Goal: Information Seeking & Learning: Find specific fact

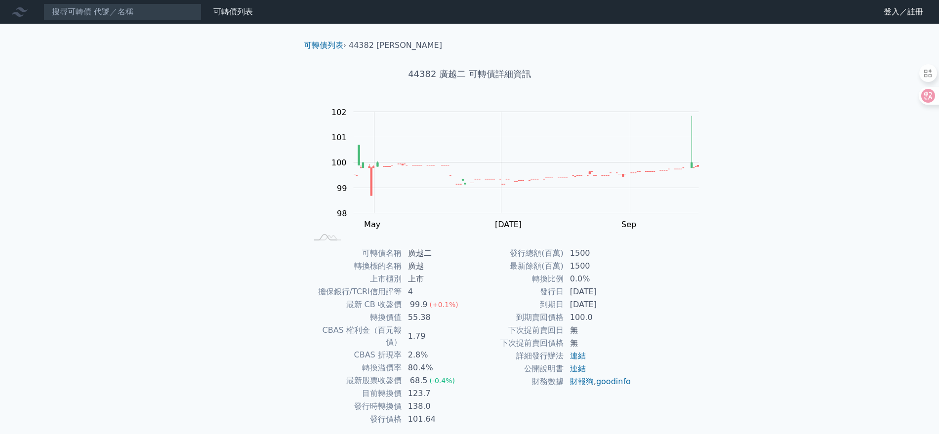
click at [469, 81] on h1 "44382 廣越二 可轉債詳細資訊" at bounding box center [470, 74] width 348 height 14
drag, startPoint x: 469, startPoint y: 93, endPoint x: 490, endPoint y: 98, distance: 21.3
click at [490, 81] on h1 "44382 廣越二 可轉債詳細資訊" at bounding box center [470, 74] width 348 height 14
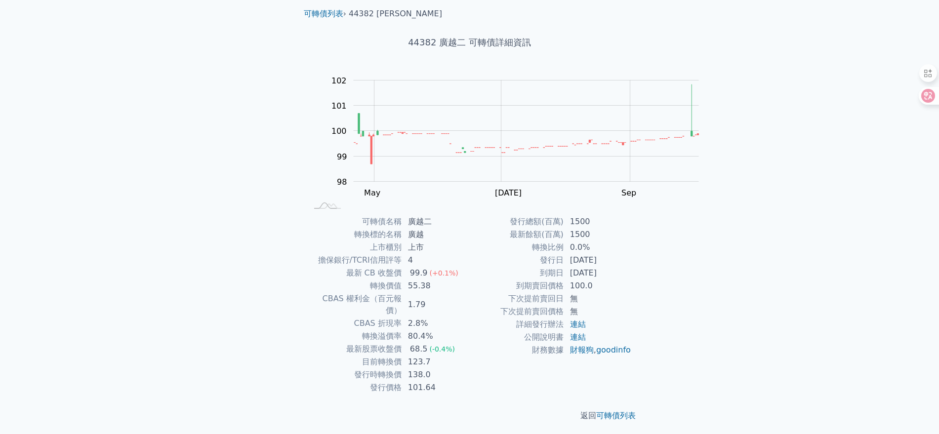
scroll to position [103, 0]
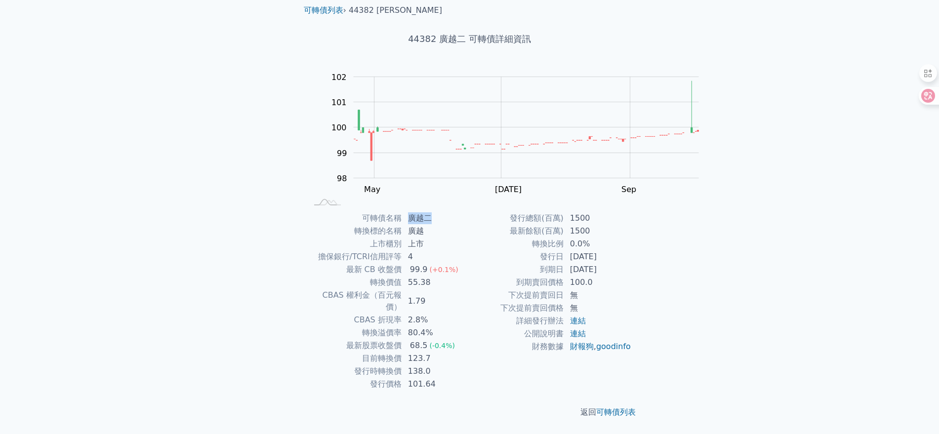
drag, startPoint x: 394, startPoint y: 177, endPoint x: 425, endPoint y: 177, distance: 31.1
click at [425, 212] on td "廣越二" at bounding box center [436, 218] width 68 height 13
